Goal: Information Seeking & Learning: Check status

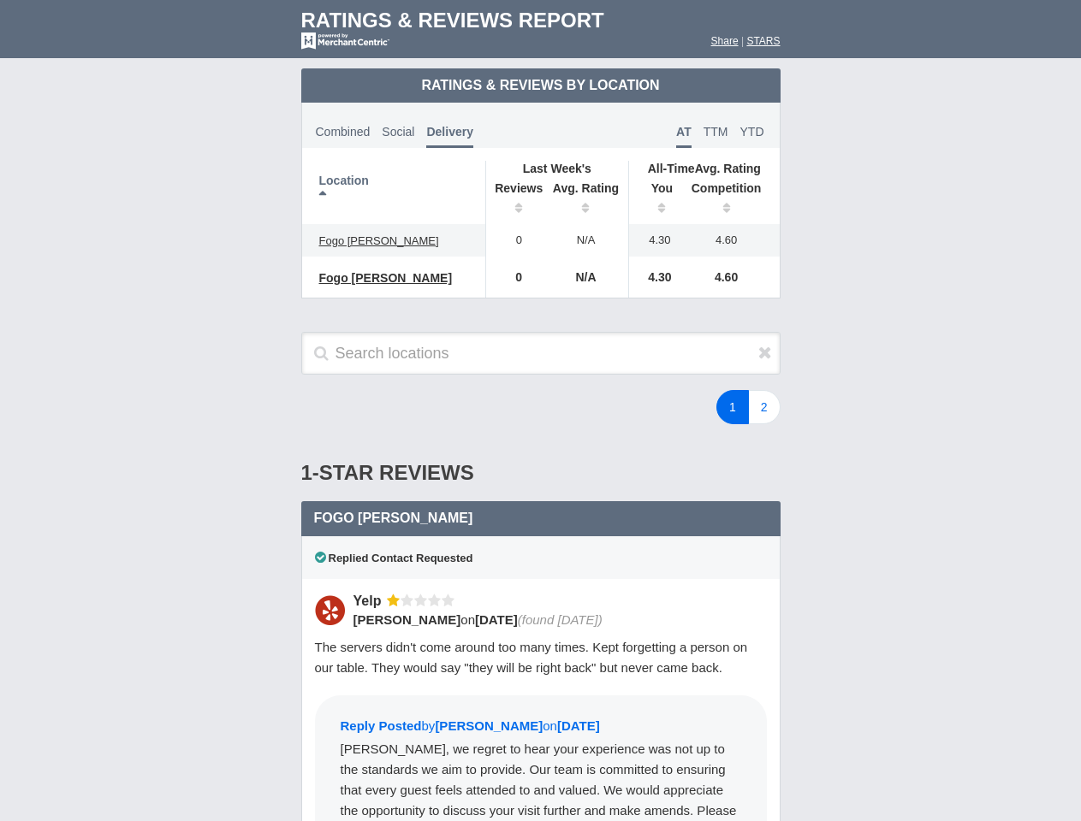
scroll to position [829, 0]
click at [540, 411] on div "1 2" at bounding box center [648, 407] width 300 height 34
click at [394, 193] on th "Location" at bounding box center [394, 192] width 184 height 63
click at [514, 200] on th "Reviews" at bounding box center [514, 200] width 58 height 48
click at [586, 200] on th "Avg. Rating" at bounding box center [586, 200] width 86 height 48
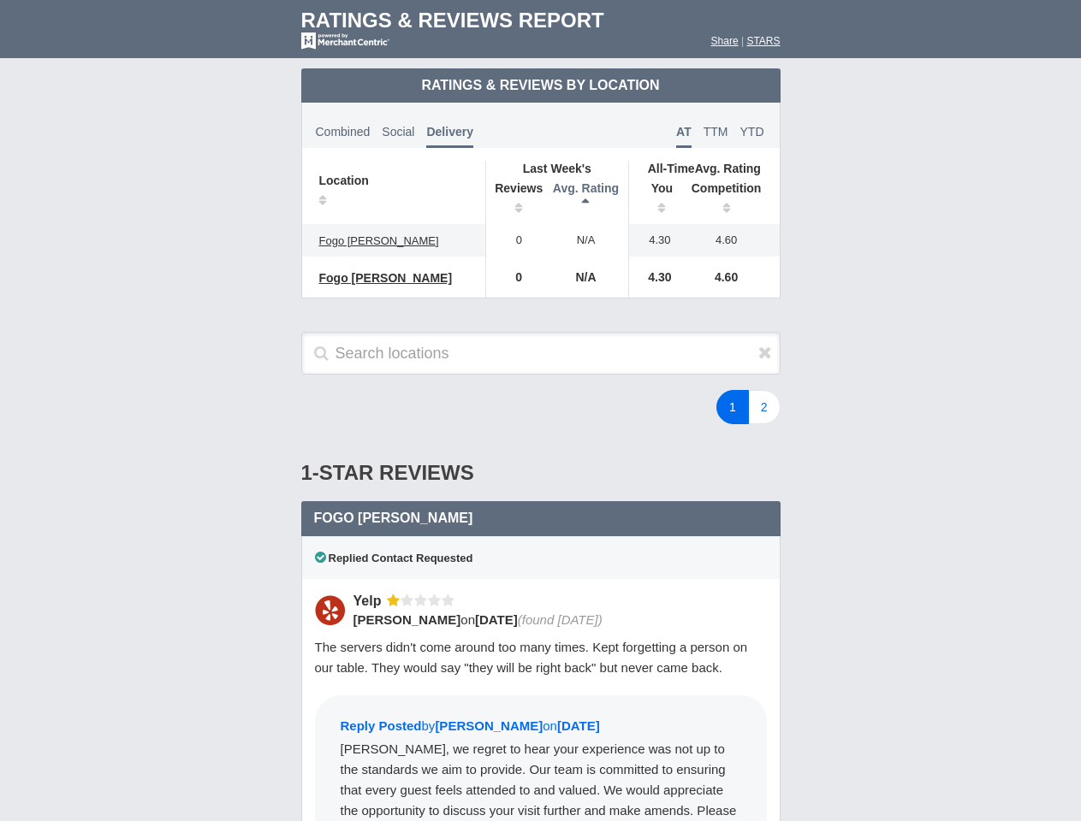
click at [655, 200] on th "You" at bounding box center [655, 200] width 53 height 48
click at [731, 200] on th "Competition" at bounding box center [731, 200] width 98 height 48
click at [541, 570] on div "Replied Contact Requested" at bounding box center [540, 558] width 479 height 43
click at [765, 353] on icon at bounding box center [765, 352] width 14 height 17
